Goal: Task Accomplishment & Management: Use online tool/utility

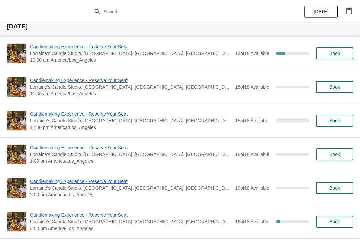
scroll to position [1351, 0]
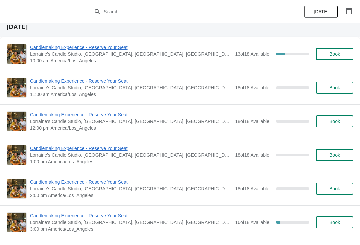
click at [39, 37] on div "Friday, September 12" at bounding box center [180, 27] width 360 height 21
click at [39, 50] on span "Candlemaking Experience - Reserve Your Seat" at bounding box center [131, 47] width 202 height 7
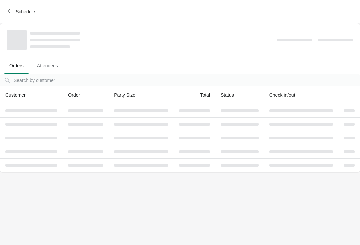
scroll to position [0, 0]
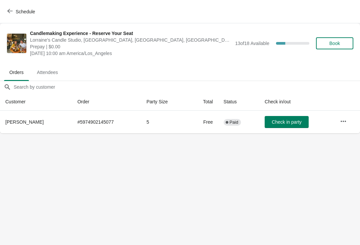
click at [12, 17] on button "Schedule" at bounding box center [21, 12] width 37 height 12
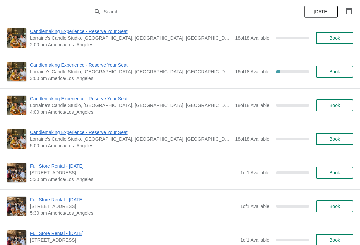
scroll to position [1502, 0]
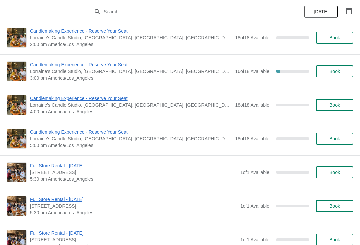
click at [34, 63] on span "Candlemaking Experience - Reserve Your Seat" at bounding box center [131, 64] width 202 height 7
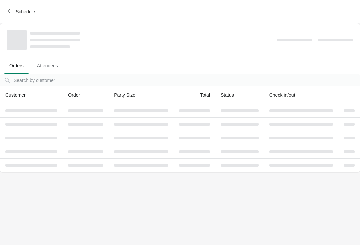
scroll to position [0, 0]
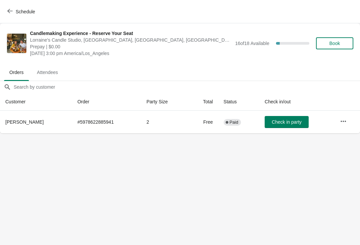
click at [13, 17] on button "Schedule" at bounding box center [21, 12] width 37 height 12
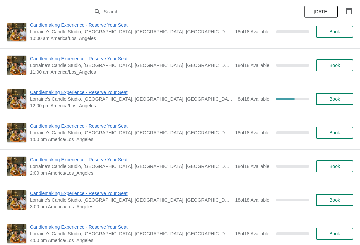
scroll to position [1936, 0]
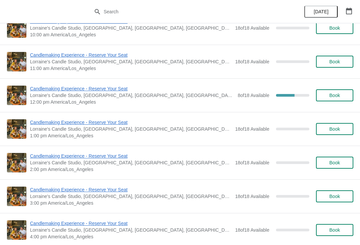
click at [41, 89] on span "Candlemaking Experience - Reserve Your Seat" at bounding box center [132, 88] width 204 height 7
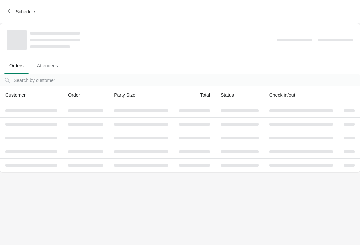
scroll to position [0, 0]
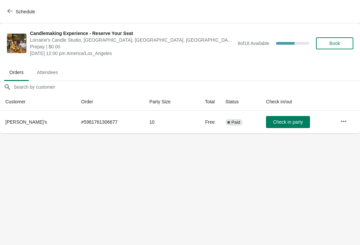
click at [13, 16] on button "Schedule" at bounding box center [21, 12] width 37 height 12
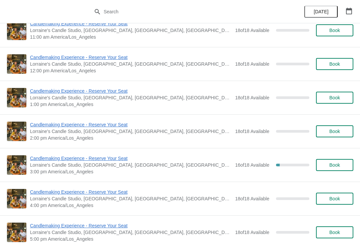
scroll to position [1414, 0]
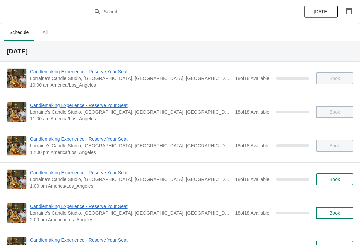
scroll to position [-1, 0]
